Goal: Book appointment/travel/reservation

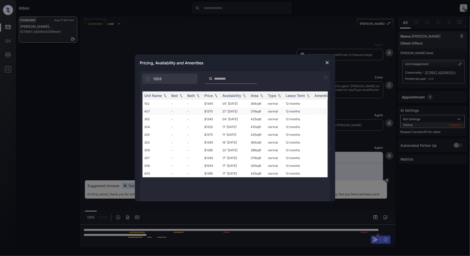
scroll to position [1006, 0]
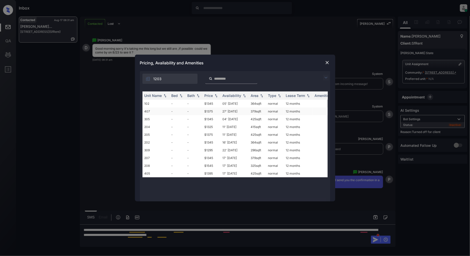
click at [175, 108] on td "-" at bounding box center [178, 112] width 16 height 8
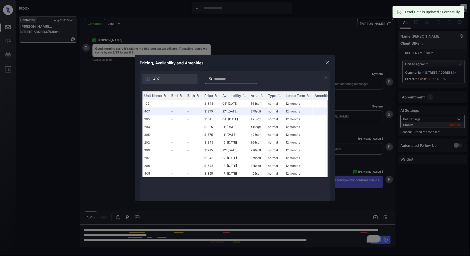
click at [328, 62] on img at bounding box center [327, 62] width 5 height 5
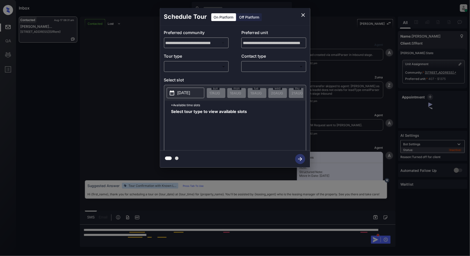
scroll to position [1006, 0]
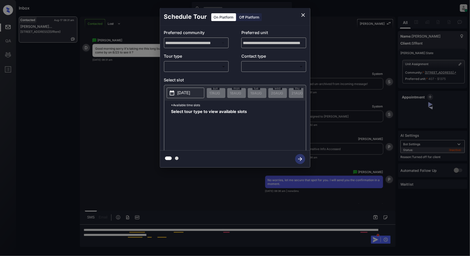
click at [246, 16] on div "Off Platform" at bounding box center [249, 17] width 25 height 8
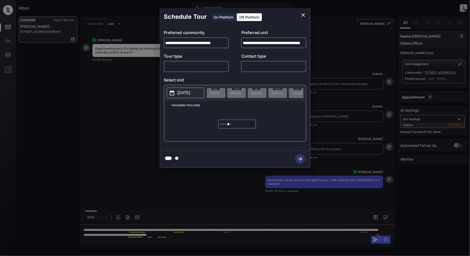
click at [197, 60] on p "Tour type" at bounding box center [196, 57] width 65 height 8
click at [195, 64] on body "Inbox Patrick Deasis Online Set yourself offline Set yourself on break Profile …" at bounding box center [235, 128] width 470 height 256
click at [187, 76] on div at bounding box center [196, 74] width 64 height 4
click at [224, 76] on div at bounding box center [235, 128] width 470 height 256
click at [205, 68] on body "Inbox Patrick Deasis Online Set yourself offline Set yourself on break Profile …" at bounding box center [235, 128] width 470 height 256
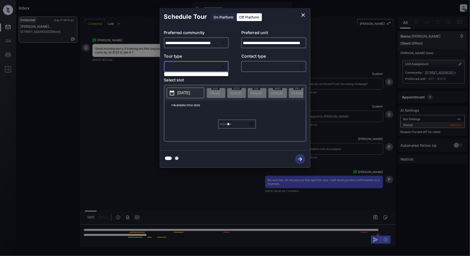
click at [254, 81] on div at bounding box center [235, 128] width 470 height 256
click at [304, 13] on icon "close" at bounding box center [304, 15] width 6 height 6
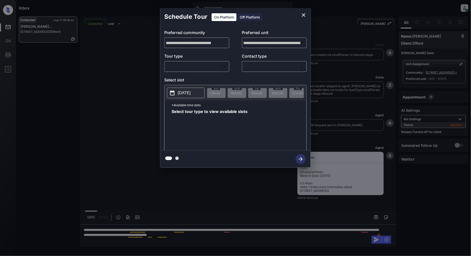
scroll to position [1039, 0]
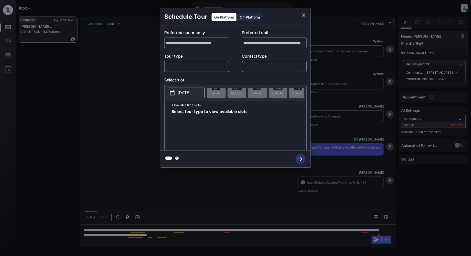
click at [253, 19] on div "Off Platform" at bounding box center [249, 17] width 25 height 8
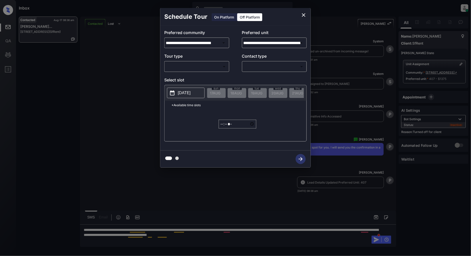
click at [200, 66] on body "Inbox Patrick Deasis Online Set yourself offline Set yourself on break Profile …" at bounding box center [235, 128] width 471 height 256
click at [193, 81] on li "In Person" at bounding box center [197, 77] width 62 height 9
type input "********"
click at [260, 70] on body "Inbox Patrick Deasis Online Set yourself offline Set yourself on break Profile …" at bounding box center [235, 128] width 471 height 256
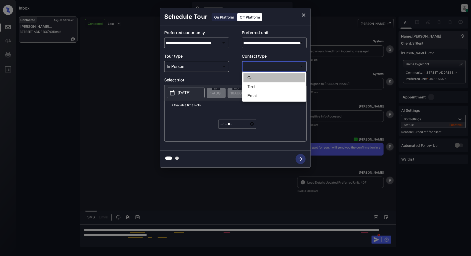
click at [257, 82] on li "Call" at bounding box center [274, 77] width 62 height 9
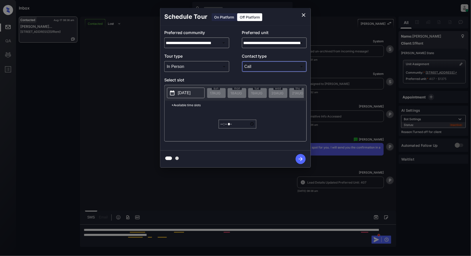
click at [256, 68] on body "Inbox Patrick Deasis Online Set yourself offline Set yourself on break Profile …" at bounding box center [235, 128] width 471 height 256
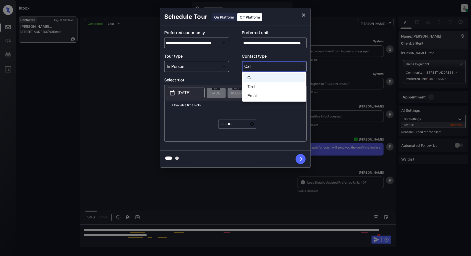
click at [257, 85] on li "Text" at bounding box center [274, 86] width 62 height 9
type input "****"
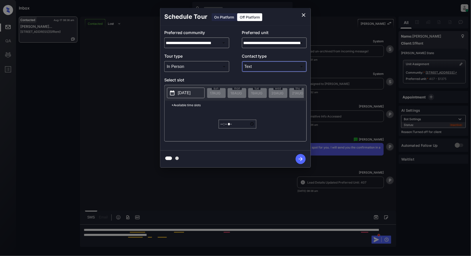
click at [191, 91] on p "2025-08-17" at bounding box center [184, 93] width 13 height 6
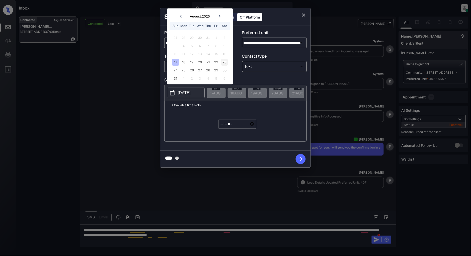
click at [224, 62] on div "23" at bounding box center [224, 62] width 7 height 7
click at [219, 129] on input "*****" at bounding box center [238, 124] width 38 height 9
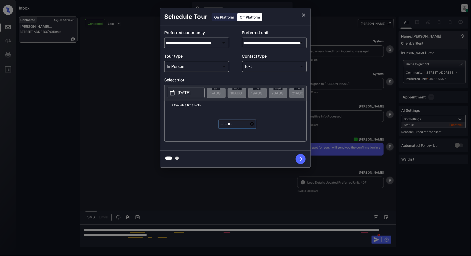
type input "*****"
click at [299, 156] on icon "button" at bounding box center [301, 159] width 10 height 10
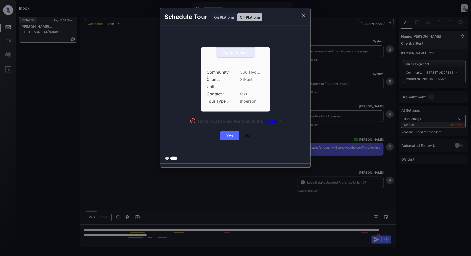
click at [229, 137] on div "Yes" at bounding box center [229, 135] width 19 height 9
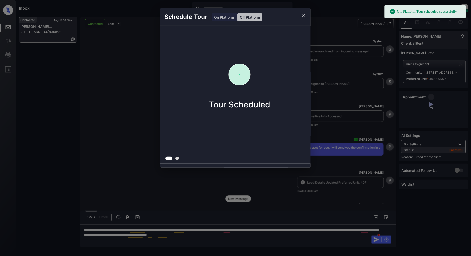
scroll to position [1071, 0]
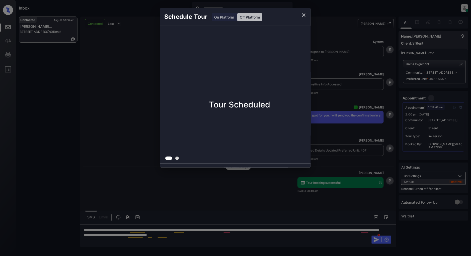
click at [306, 14] on icon "close" at bounding box center [304, 15] width 6 height 6
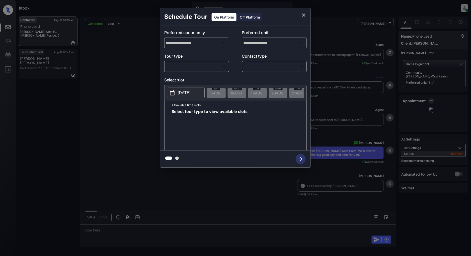
scroll to position [519, 0]
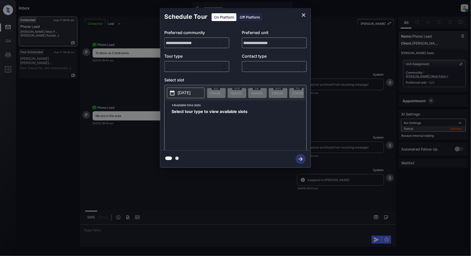
drag, startPoint x: 193, startPoint y: 57, endPoint x: 189, endPoint y: 69, distance: 12.8
click at [192, 59] on p "Tour type" at bounding box center [196, 57] width 65 height 8
click at [189, 69] on body "Inbox Patrick Deasis Online Set yourself offline Set yourself on break Profile …" at bounding box center [235, 128] width 471 height 256
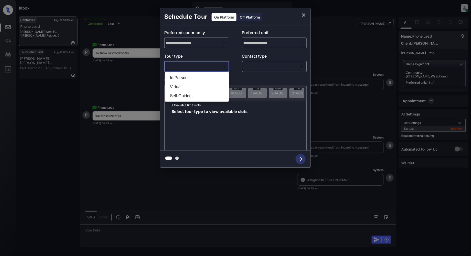
click at [185, 77] on li "In Person" at bounding box center [197, 77] width 62 height 9
type input "********"
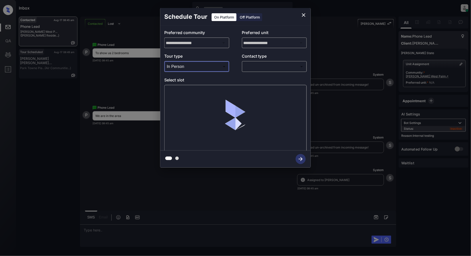
click at [282, 68] on body "Inbox Patrick Deasis Online Set yourself offline Set yourself on break Profile …" at bounding box center [235, 128] width 471 height 256
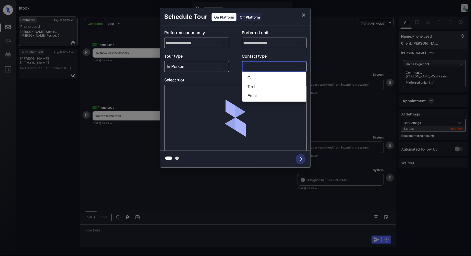
click at [256, 88] on li "Text" at bounding box center [274, 86] width 62 height 9
type input "****"
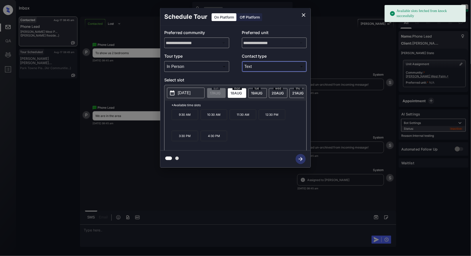
click at [304, 13] on icon "close" at bounding box center [304, 15] width 6 height 6
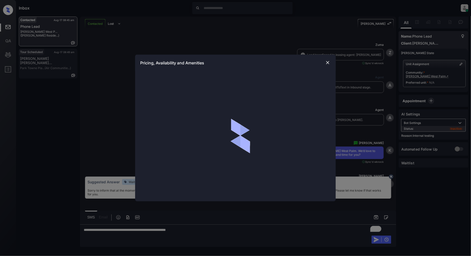
scroll to position [519, 0]
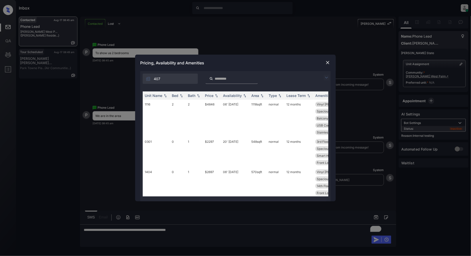
click at [328, 80] on img at bounding box center [326, 78] width 6 height 6
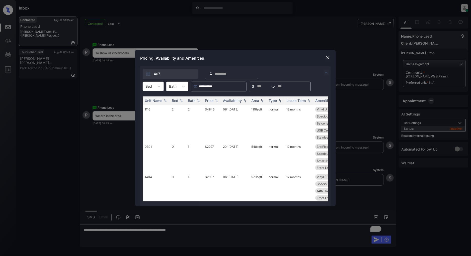
click at [142, 86] on div "**********" at bounding box center [235, 87] width 191 height 10
click at [145, 89] on div "Bed" at bounding box center [149, 86] width 12 height 7
click at [148, 115] on div "2" at bounding box center [153, 116] width 21 height 9
click at [217, 100] on img at bounding box center [216, 101] width 5 height 4
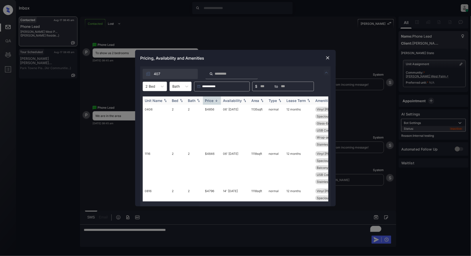
click at [215, 100] on img at bounding box center [216, 101] width 5 height 4
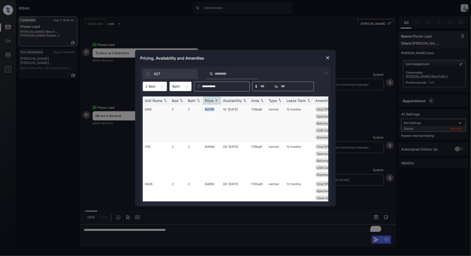
drag, startPoint x: 217, startPoint y: 109, endPoint x: 201, endPoint y: 108, distance: 16.3
click at [201, 108] on tr "0816 2 2 $4796 14' Aug 25 1118 sqft normal 12 months Vinyl Plank Flo... Quartz …" at bounding box center [274, 123] width 262 height 37
copy tr "$4796"
click at [328, 59] on img at bounding box center [327, 57] width 5 height 5
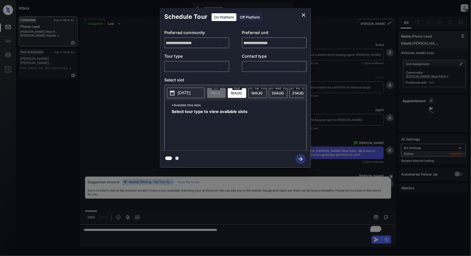
scroll to position [519, 0]
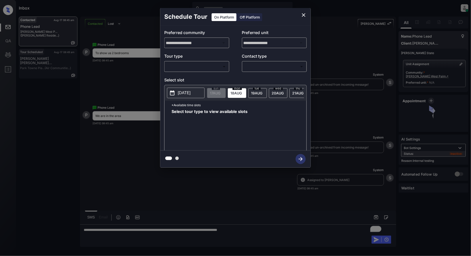
click at [216, 64] on body "Inbox [PERSON_NAME] Online Set yourself offline Set yourself on break Profile S…" at bounding box center [235, 128] width 471 height 256
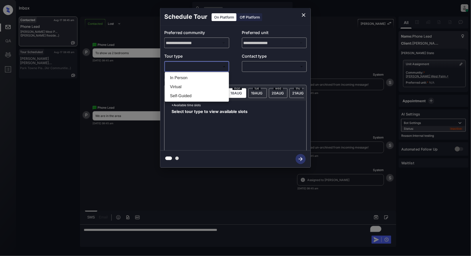
click at [185, 77] on li "In Person" at bounding box center [197, 77] width 62 height 9
type input "********"
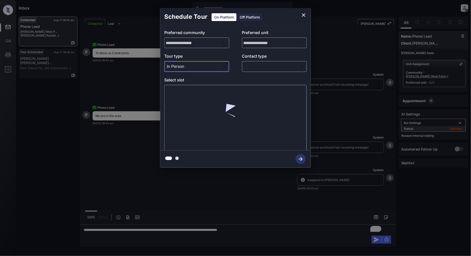
click at [277, 70] on body "Inbox [PERSON_NAME] Online Set yourself offline Set yourself on break Profile S…" at bounding box center [235, 128] width 471 height 256
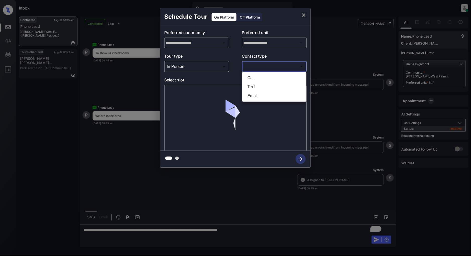
click at [253, 85] on li "Text" at bounding box center [274, 86] width 62 height 9
type input "****"
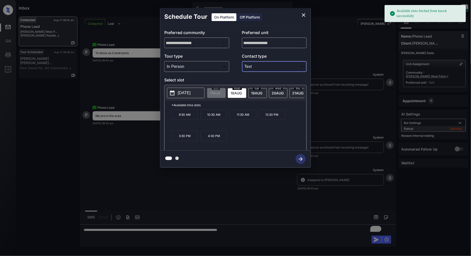
scroll to position [519, 0]
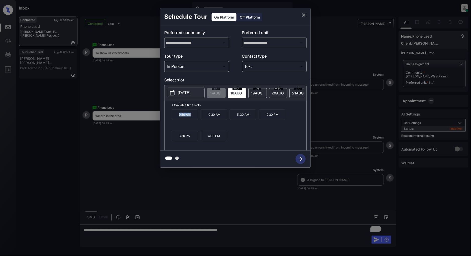
drag, startPoint x: 196, startPoint y: 117, endPoint x: 162, endPoint y: 119, distance: 33.9
click at [162, 119] on div "**********" at bounding box center [235, 88] width 150 height 125
copy p "9:30 AM"
drag, startPoint x: 251, startPoint y: 118, endPoint x: 236, endPoint y: 119, distance: 15.3
click at [236, 119] on p "11:30 AM" at bounding box center [243, 115] width 27 height 11
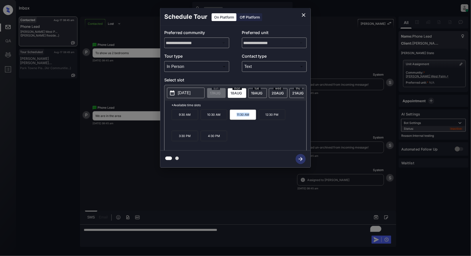
copy p "11:30 AM"
drag, startPoint x: 222, startPoint y: 139, endPoint x: 207, endPoint y: 139, distance: 14.8
click at [207, 139] on p "4:30 PM" at bounding box center [214, 136] width 27 height 11
copy p "4:30 PM"
click at [305, 14] on icon "close" at bounding box center [304, 15] width 6 height 6
